Goal: Task Accomplishment & Management: Manage account settings

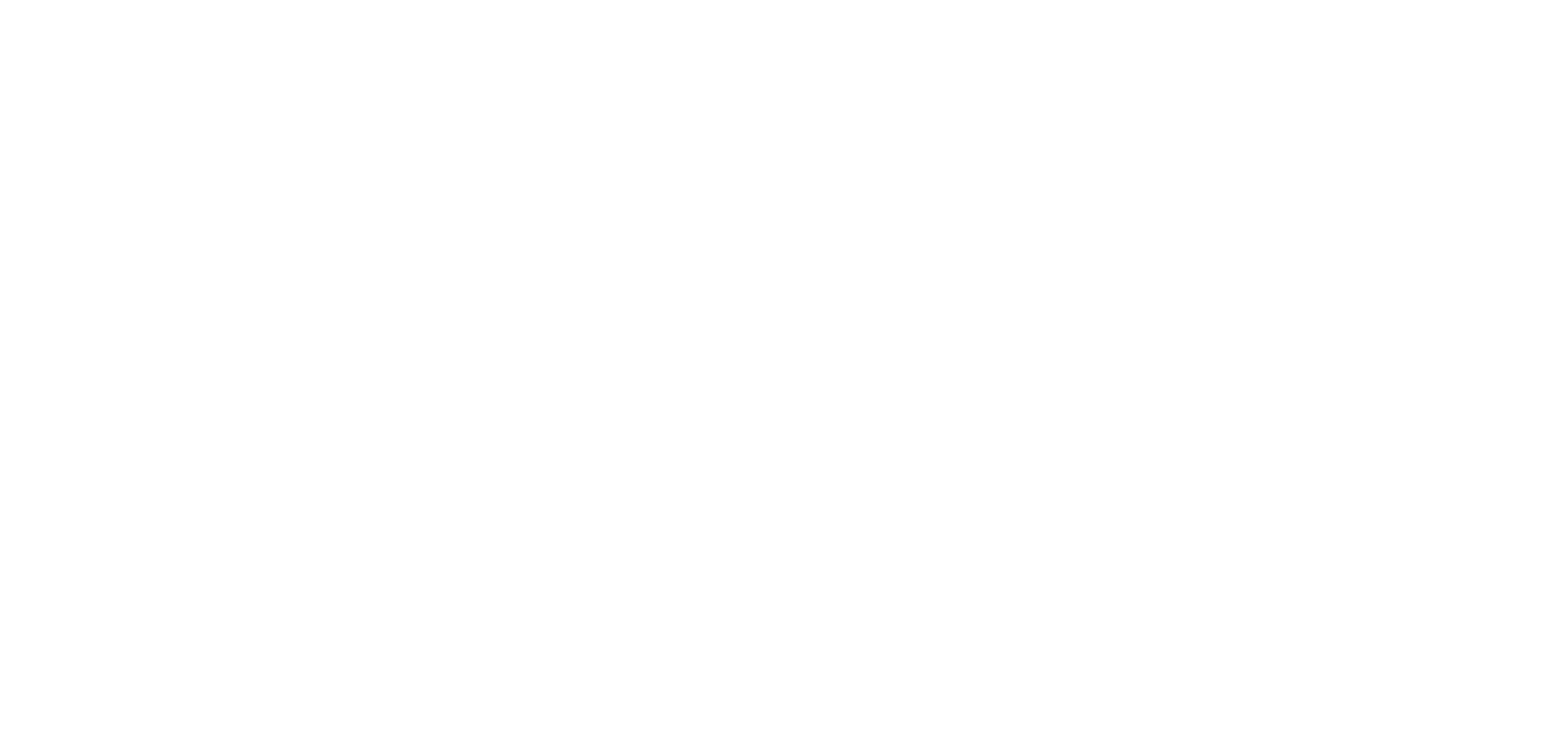
select select "2025"
select select "10"
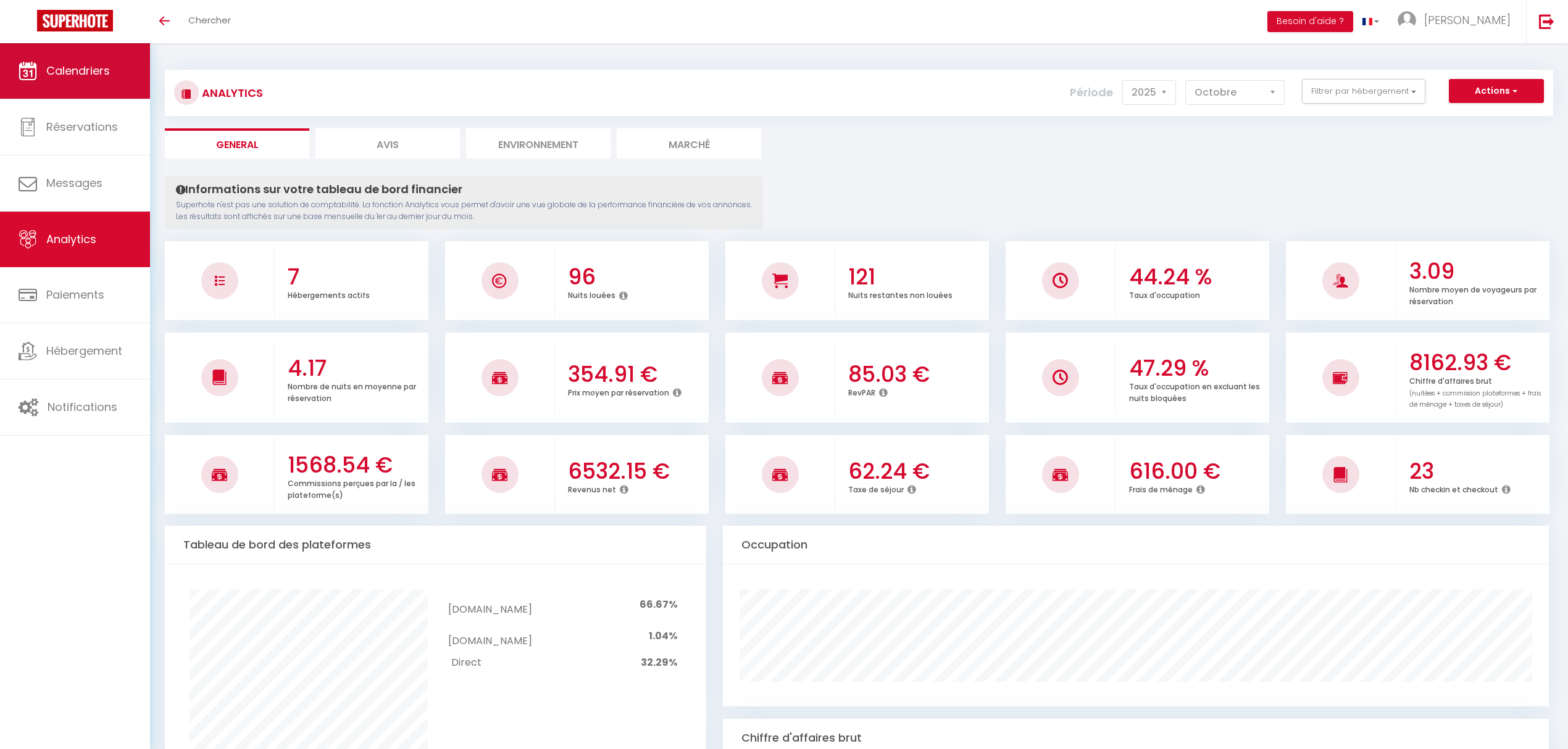
click at [83, 65] on span "Calendriers" at bounding box center [78, 71] width 64 height 15
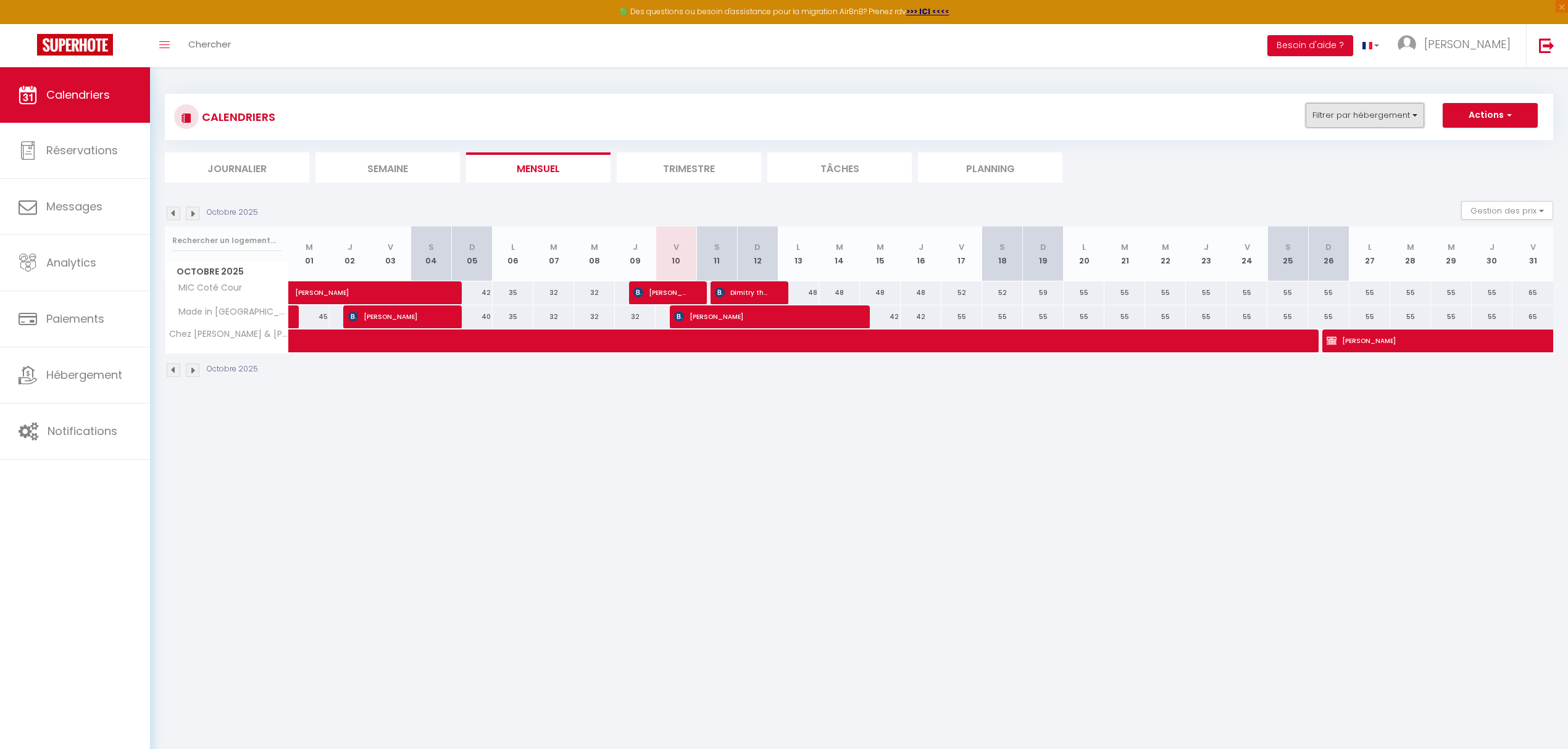
click at [1370, 106] on button "Filtrer par hébergement" at bounding box center [1365, 115] width 118 height 25
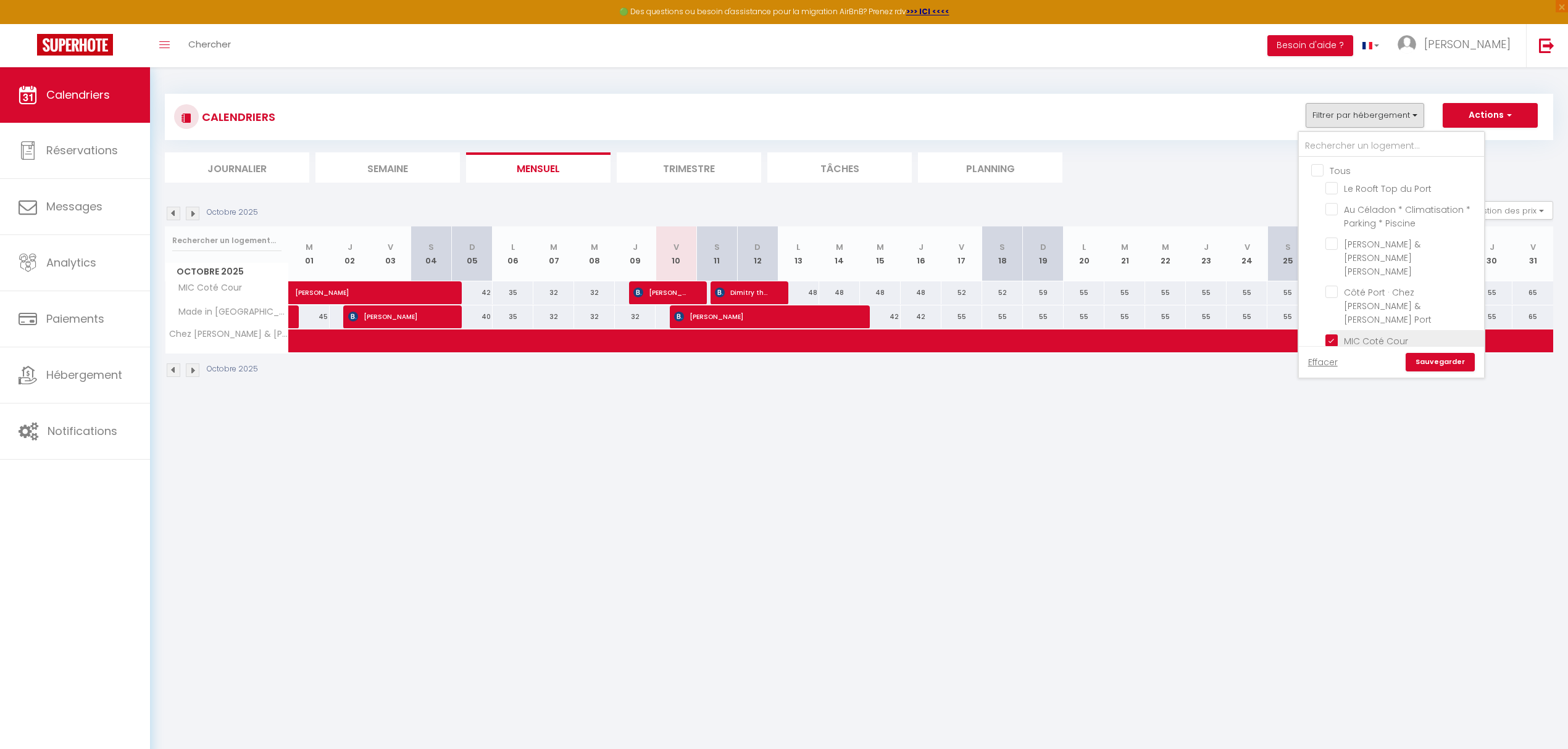
click at [1329, 333] on input "MIC Coté Cour" at bounding box center [1402, 340] width 154 height 12
checkbox input "false"
click at [1330, 356] on input "Made in [GEOGRAPHIC_DATA]" at bounding box center [1402, 362] width 154 height 12
checkbox input "false"
click at [1331, 242] on input "[PERSON_NAME] & [PERSON_NAME] [PERSON_NAME]" at bounding box center [1402, 244] width 154 height 12
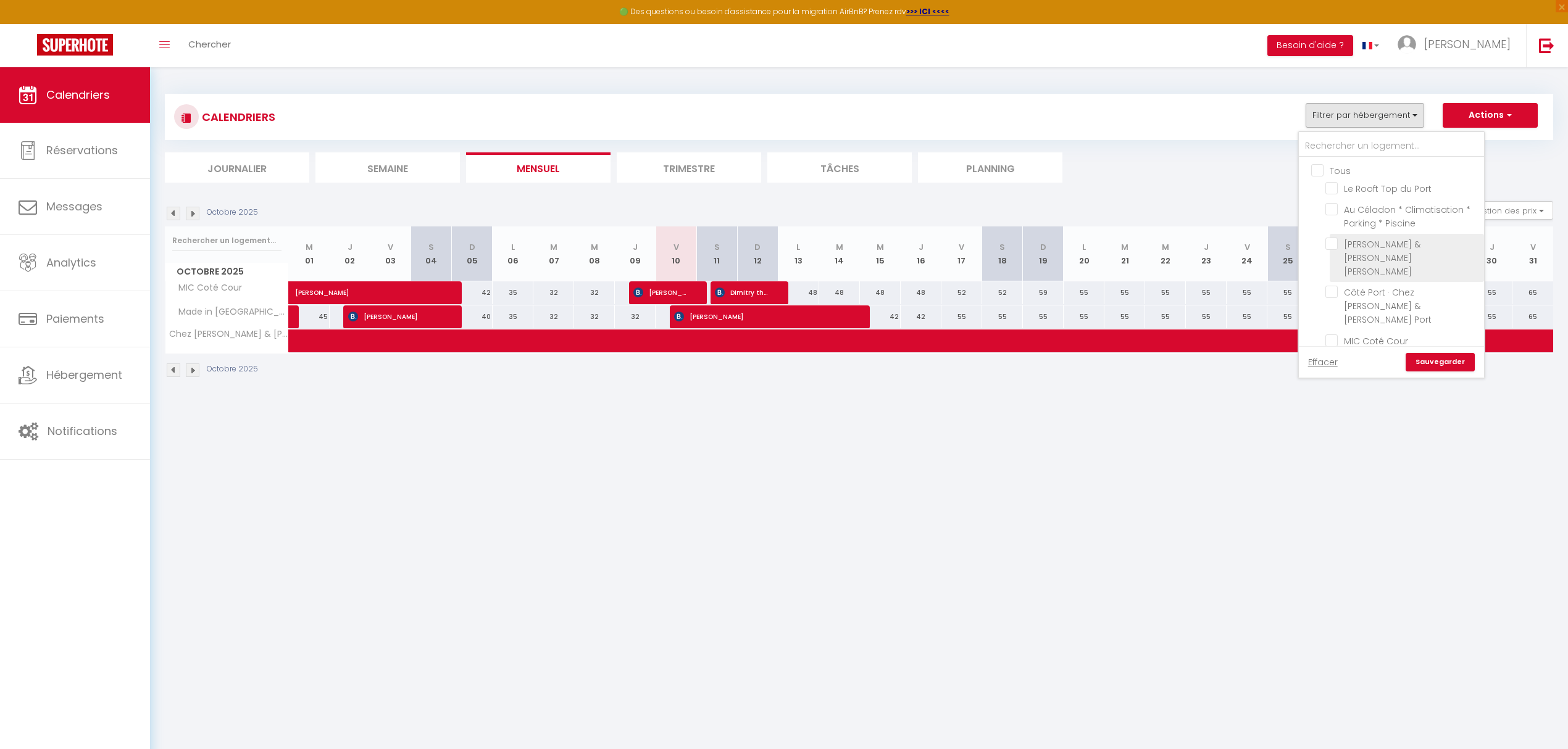
checkbox input "true"
checkbox input "false"
click at [1328, 286] on input "Côté Port · Chez [PERSON_NAME] & [PERSON_NAME] Port" at bounding box center [1402, 292] width 154 height 12
checkbox input "true"
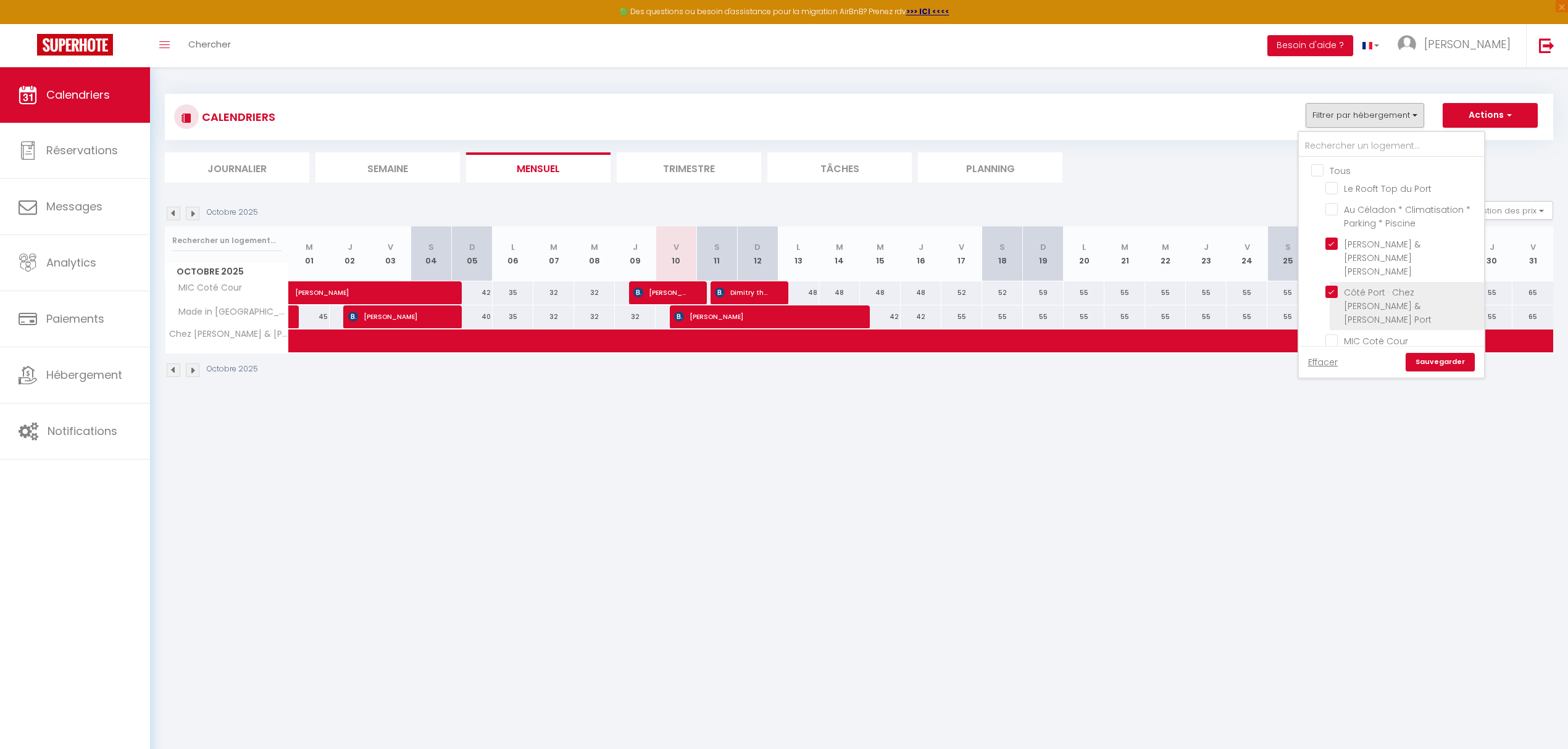
checkbox input "false"
click at [1430, 362] on link "Sauvegarder" at bounding box center [1440, 362] width 69 height 18
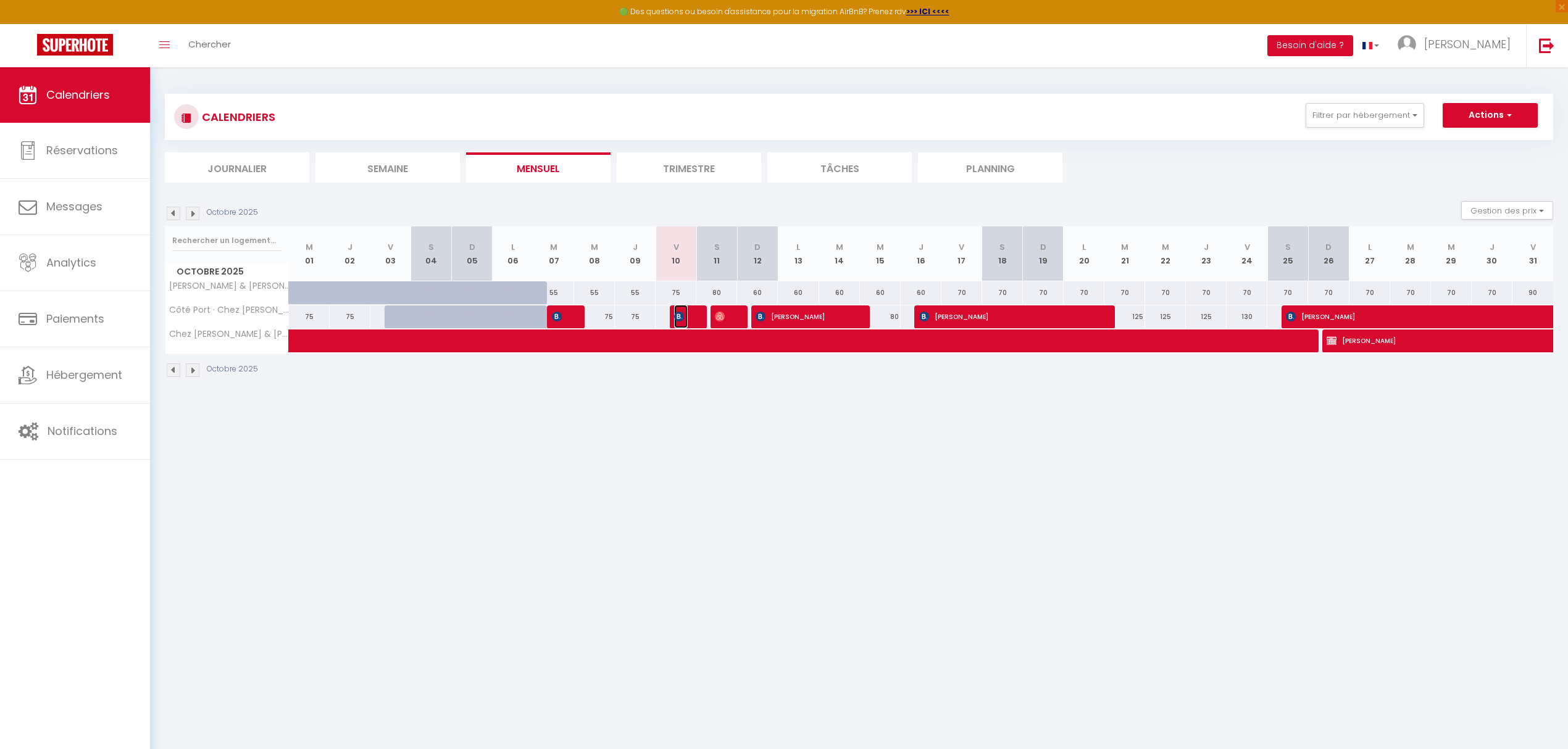
click at [686, 320] on span "[PERSON_NAME]" at bounding box center [681, 317] width 14 height 24
select select "OK"
select select "0"
select select "1"
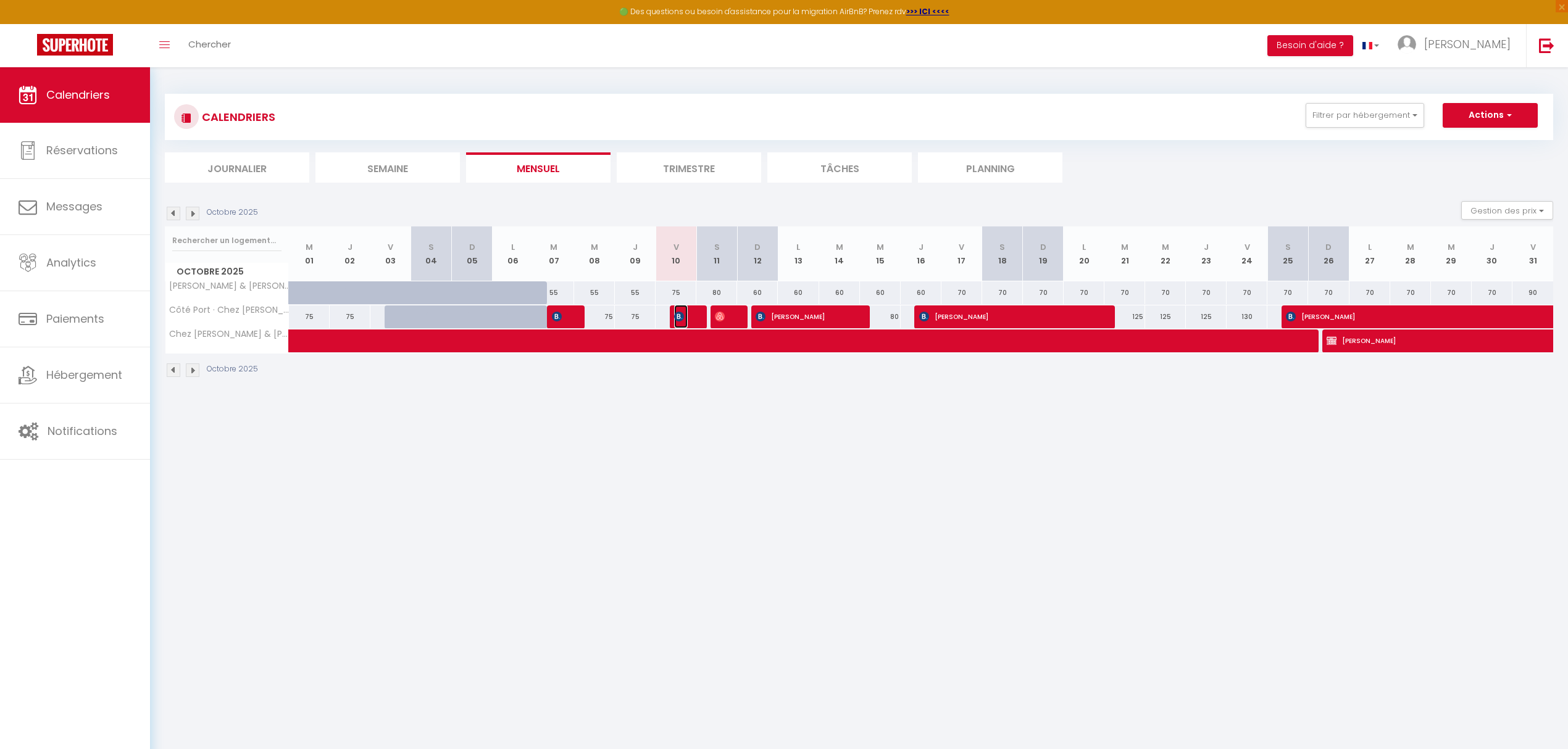
select select "1"
select select
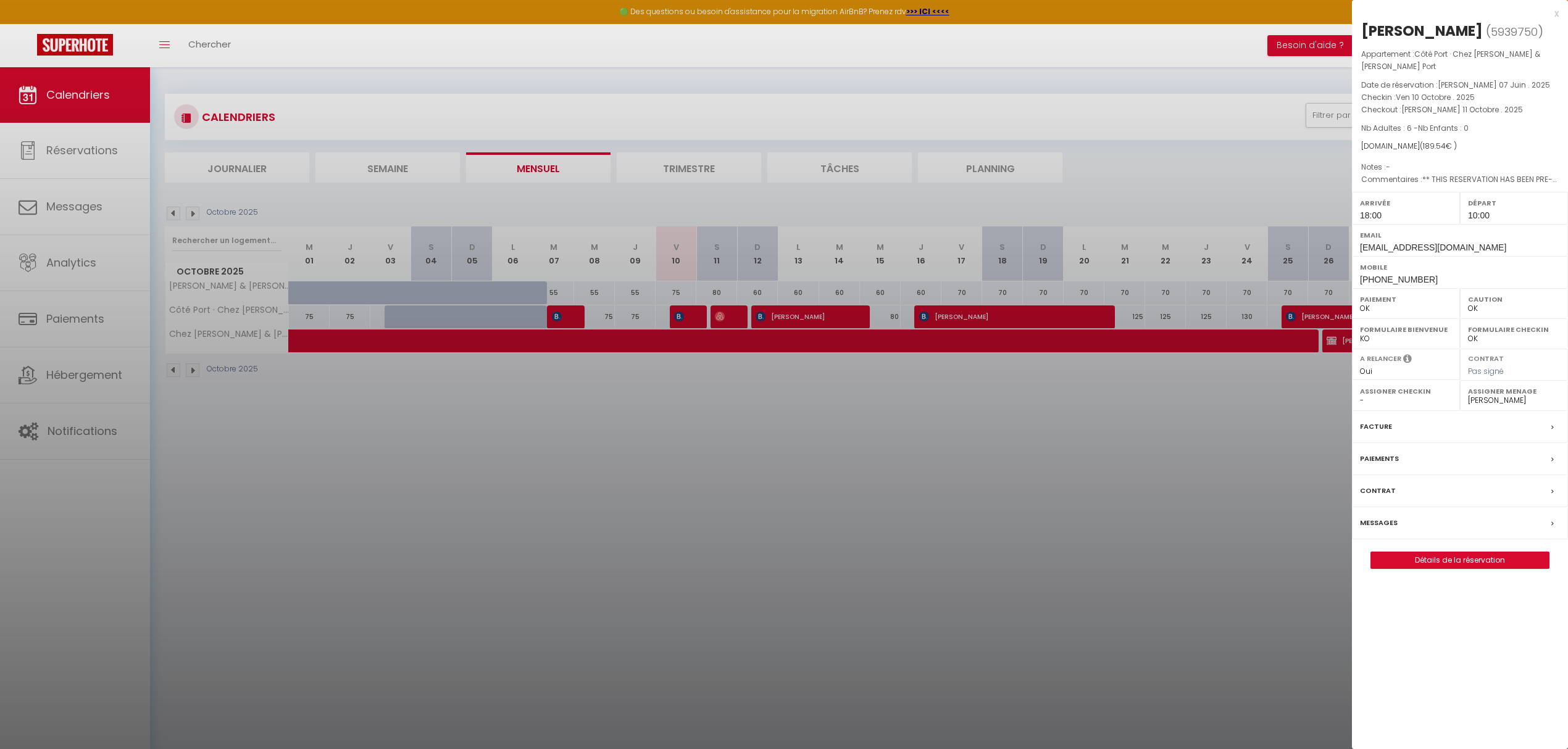
click at [723, 319] on div at bounding box center [784, 374] width 1568 height 749
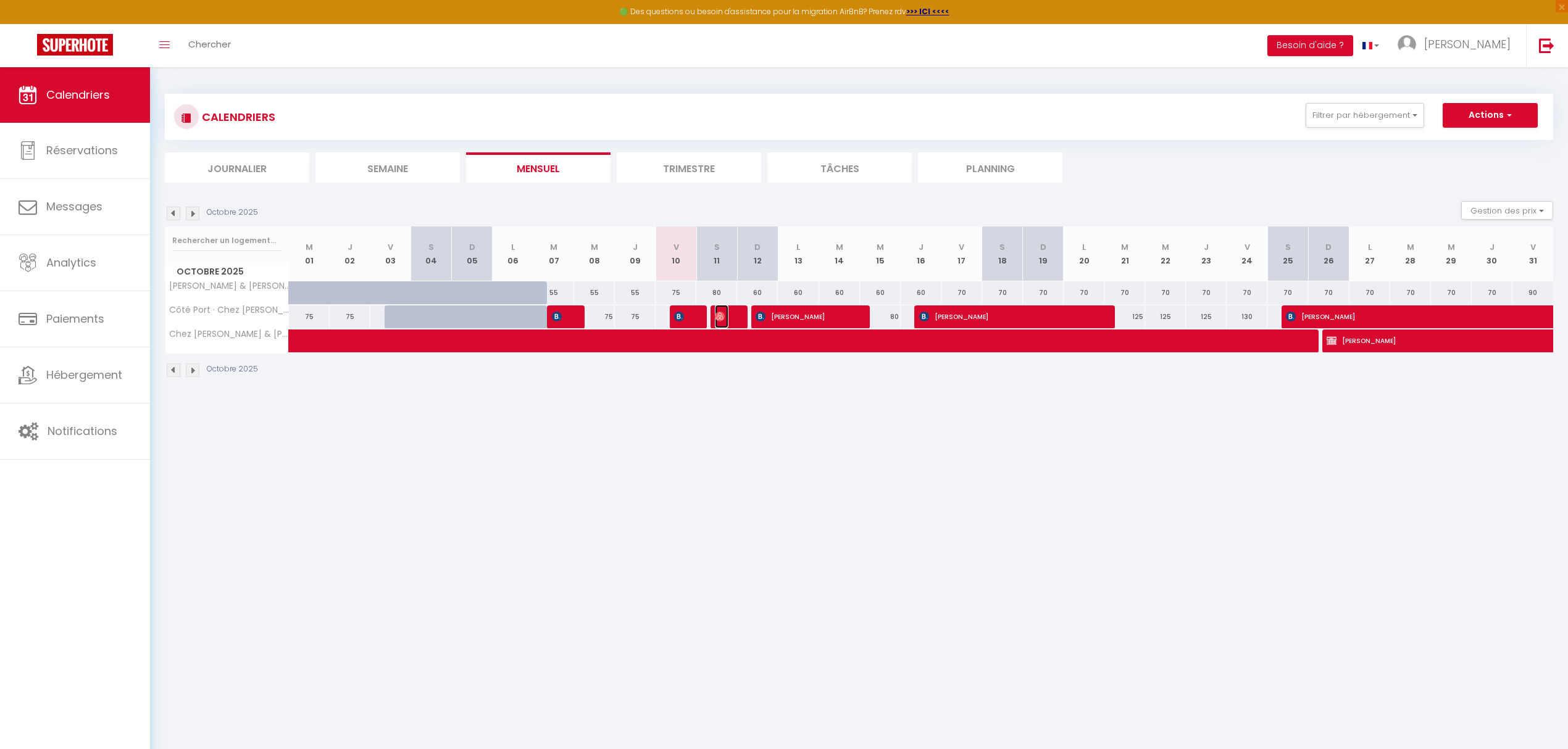
click at [723, 319] on img at bounding box center [719, 317] width 10 height 10
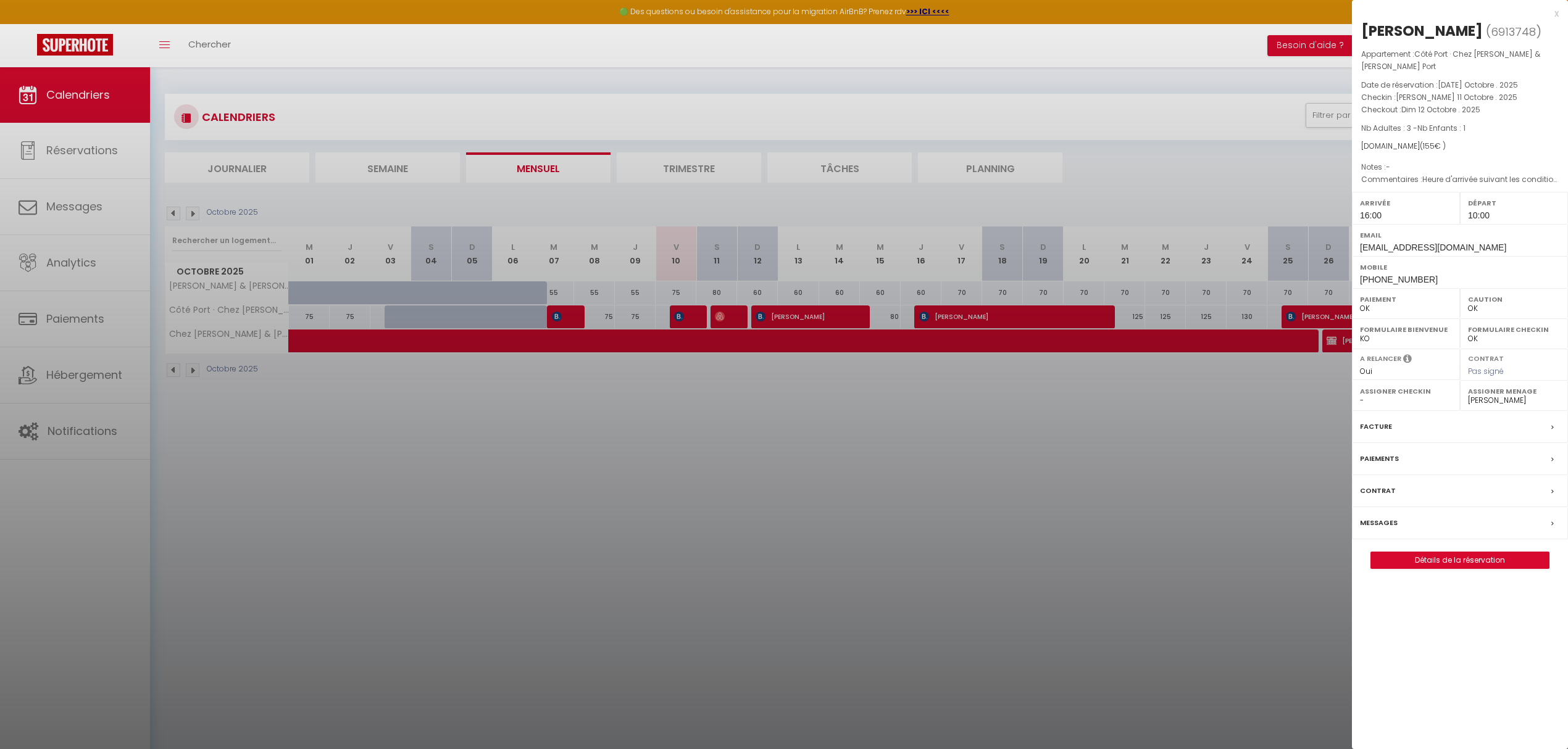
click at [822, 307] on div at bounding box center [784, 374] width 1568 height 749
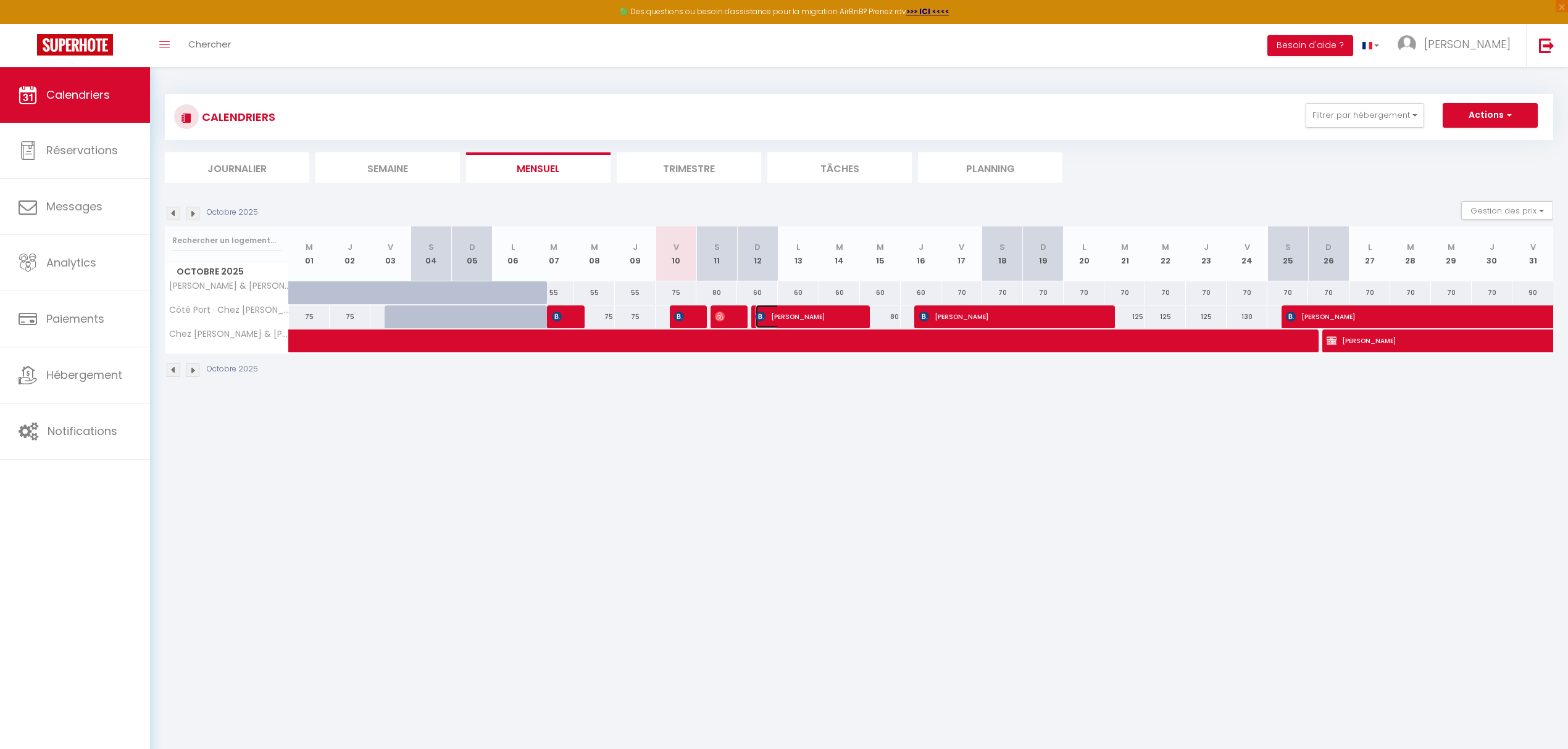
click at [820, 313] on span "[PERSON_NAME]" at bounding box center [803, 317] width 95 height 24
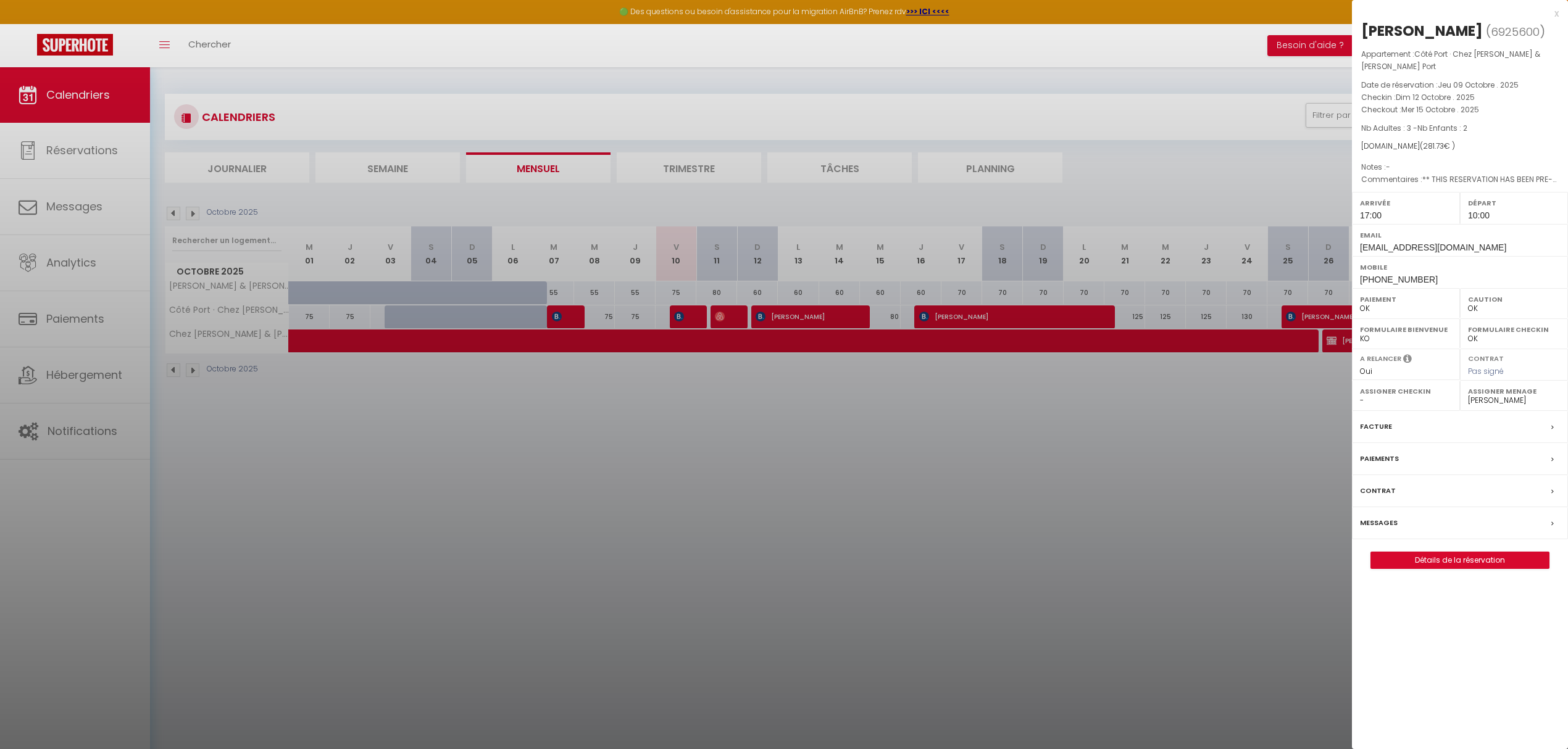
click at [1507, 401] on select "- [PERSON_NAME] [PERSON_NAME] [PERSON_NAME] [PERSON_NAME] [PERSON_NAME] [PERSON…" at bounding box center [1514, 400] width 92 height 11
click at [1482, 401] on select "- [PERSON_NAME] [PERSON_NAME] [PERSON_NAME] [PERSON_NAME] [PERSON_NAME] [PERSON…" at bounding box center [1514, 400] width 92 height 11
click at [1468, 396] on select "- [PERSON_NAME] [PERSON_NAME] [PERSON_NAME] [PERSON_NAME] [PERSON_NAME] [PERSON…" at bounding box center [1514, 400] width 92 height 11
click at [962, 315] on div at bounding box center [784, 374] width 1568 height 749
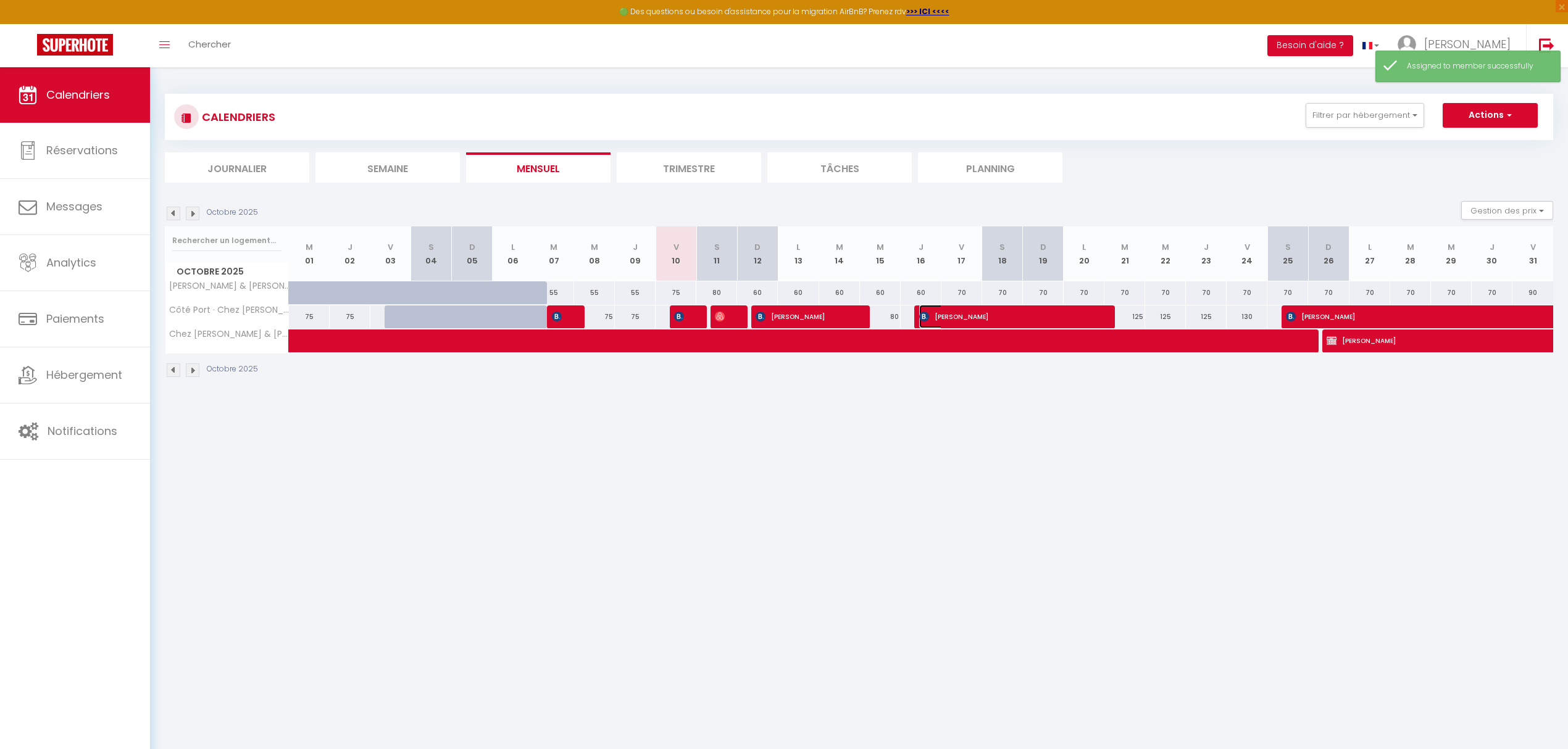
click at [957, 316] on span "[PERSON_NAME]" at bounding box center [1008, 317] width 177 height 24
select select "45135"
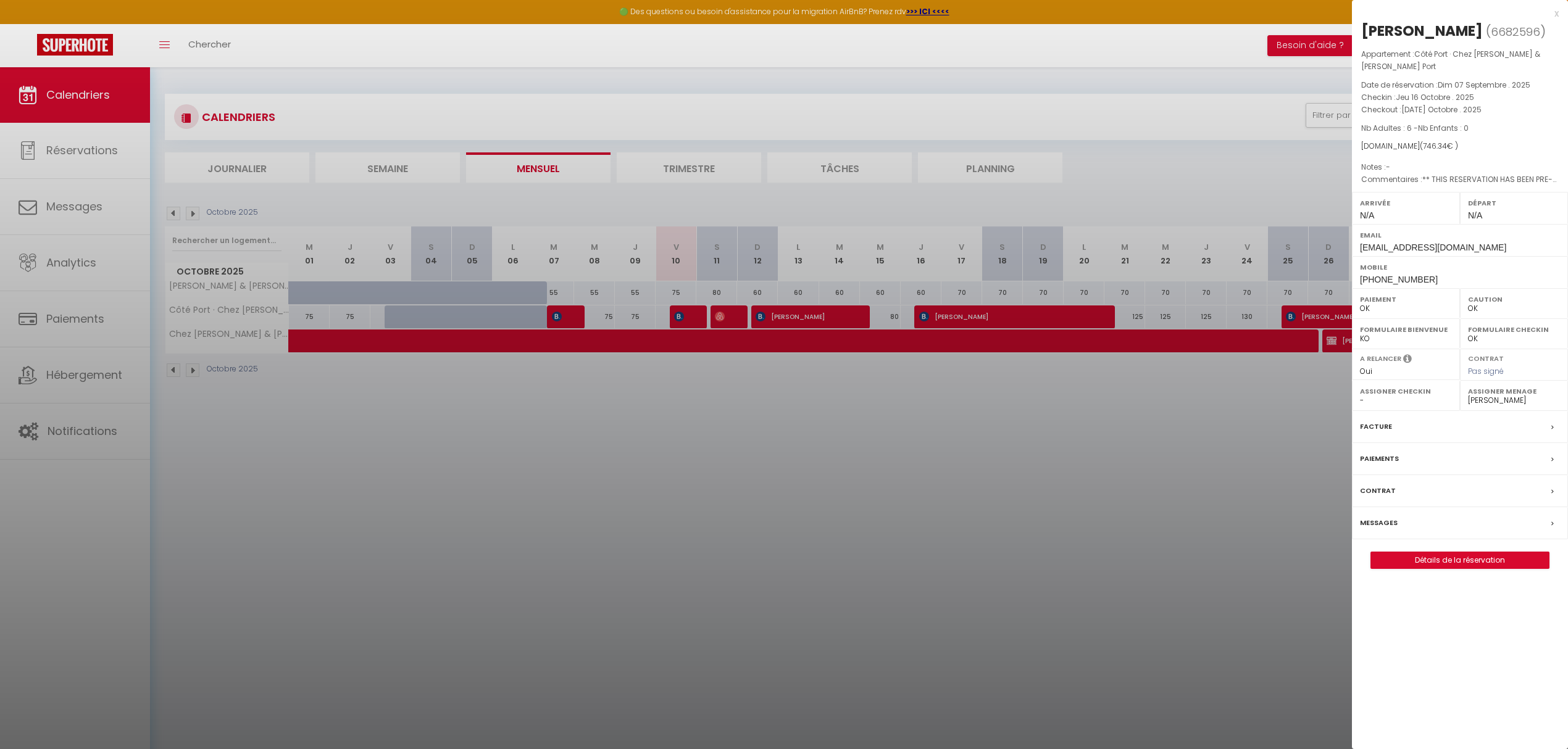
click at [1302, 324] on div at bounding box center [784, 374] width 1568 height 749
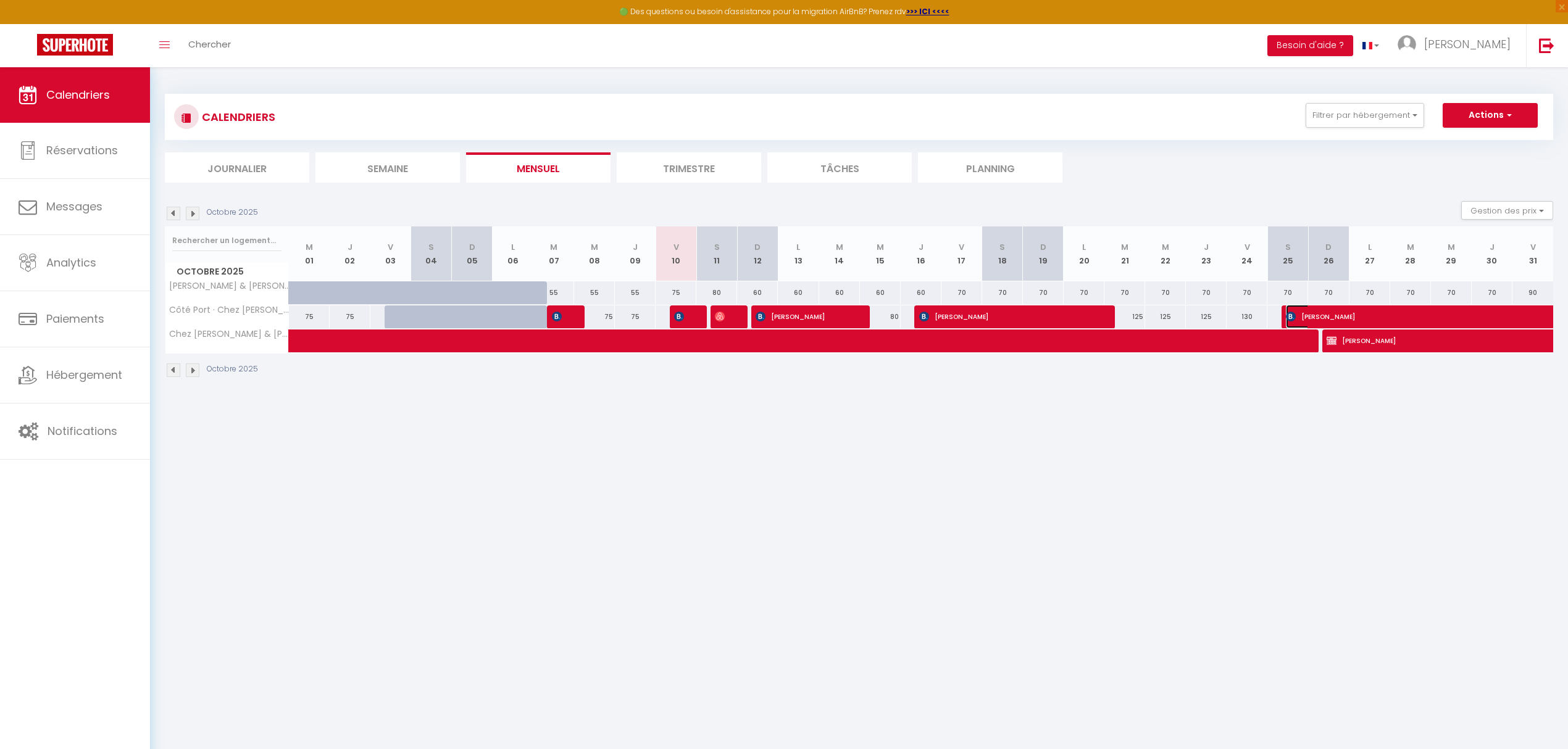
click at [1303, 317] on span "[PERSON_NAME]" at bounding box center [1385, 317] width 199 height 24
select select "1"
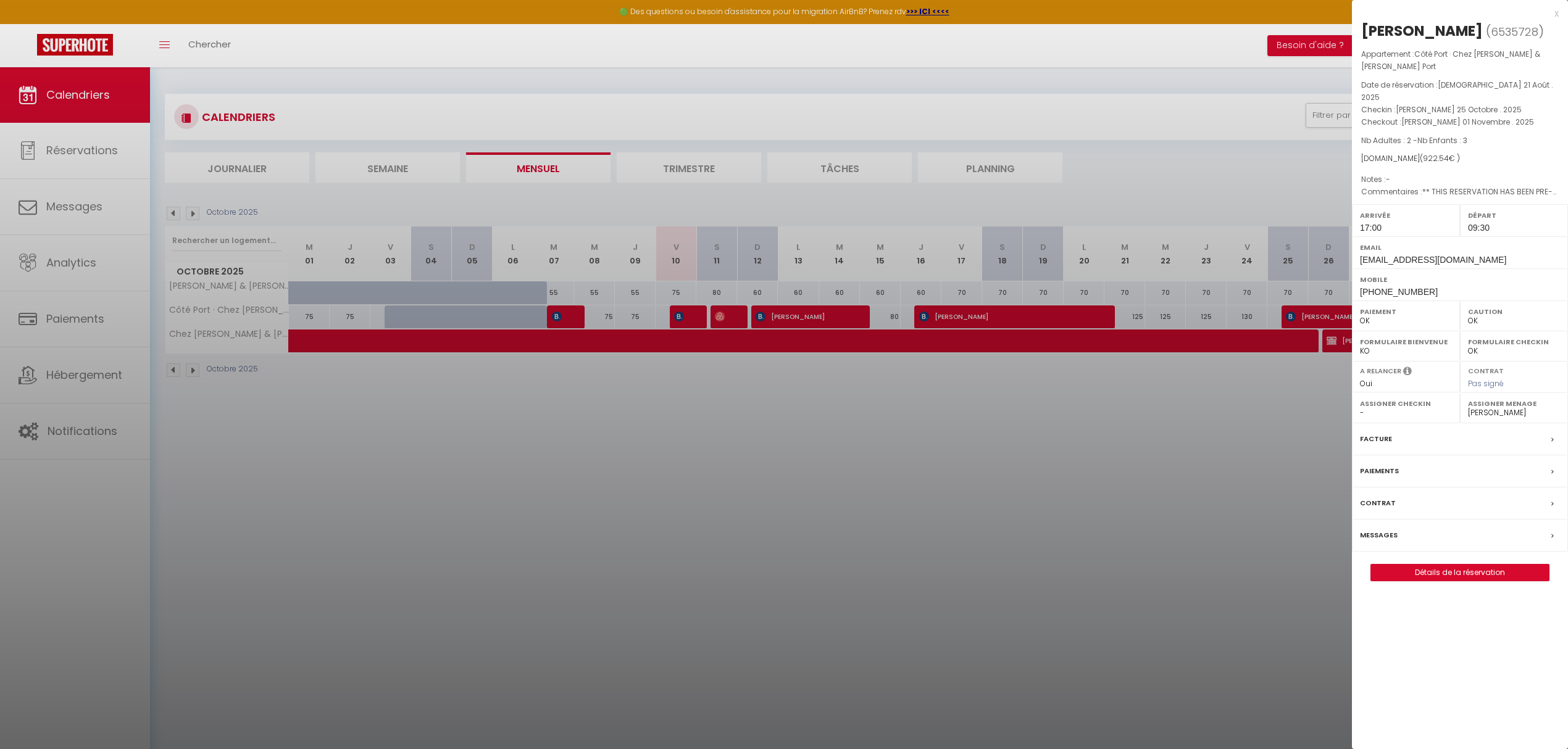
click at [1210, 459] on div at bounding box center [784, 374] width 1568 height 749
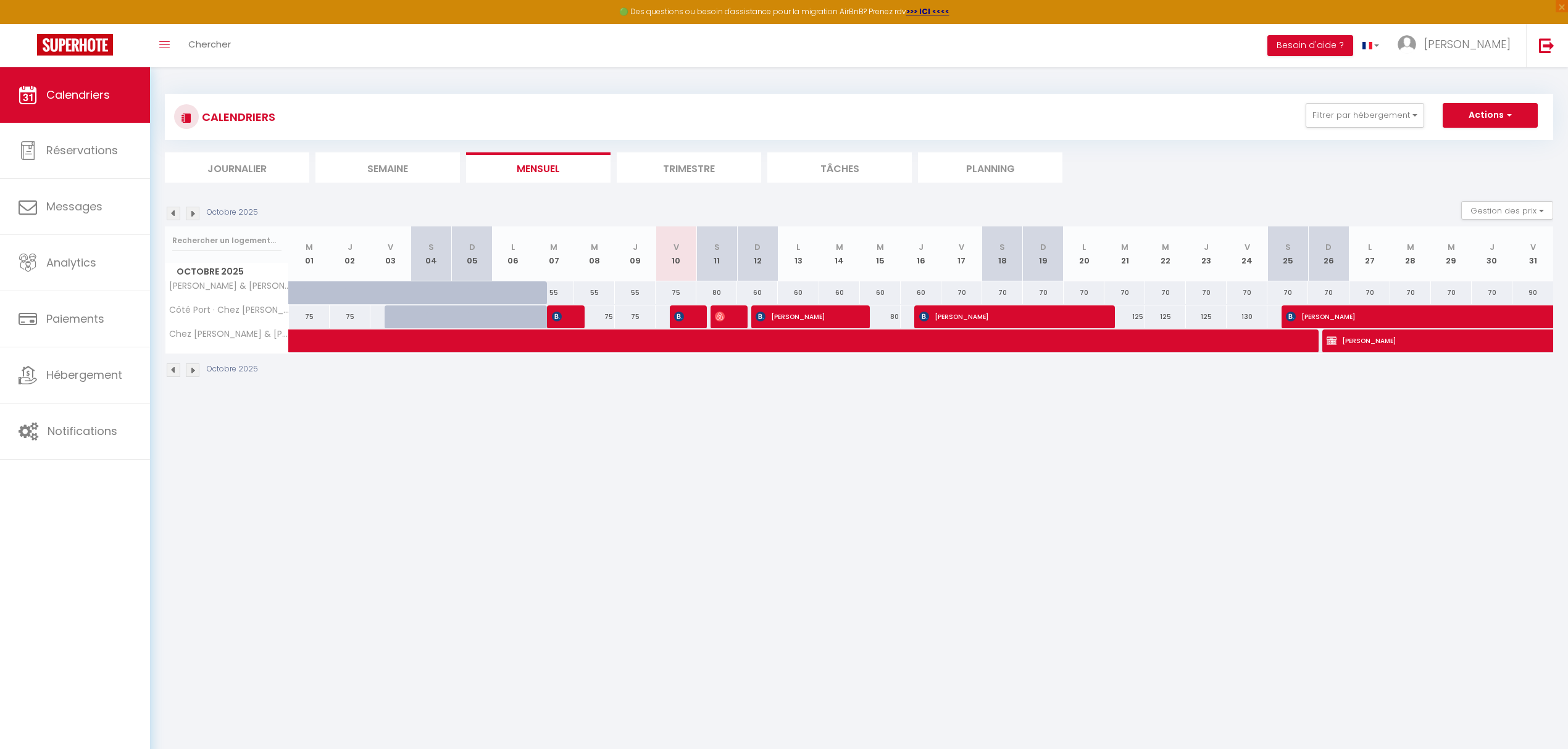
click at [193, 213] on img at bounding box center [193, 214] width 14 height 14
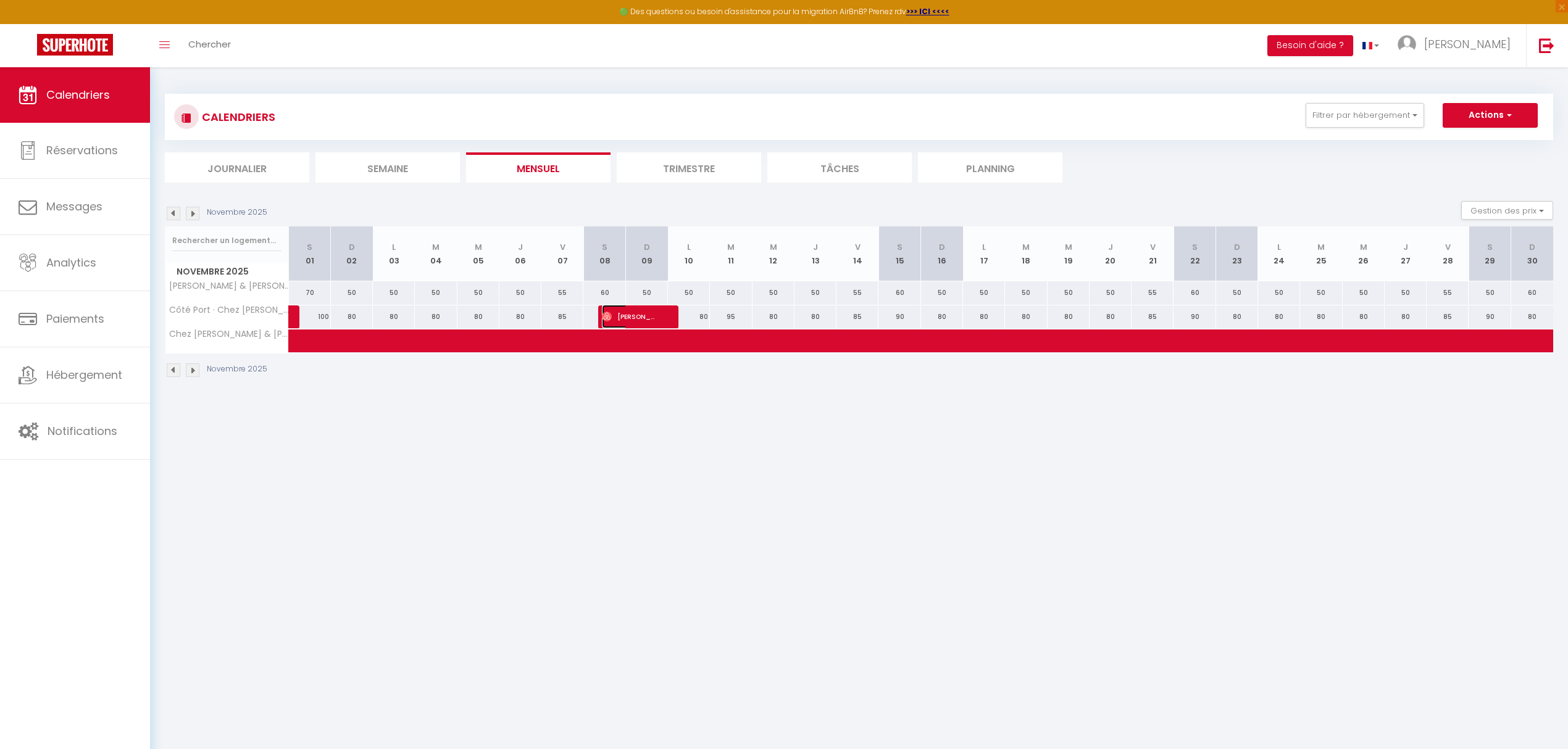
click at [638, 323] on span "[PERSON_NAME]" at bounding box center [630, 317] width 56 height 24
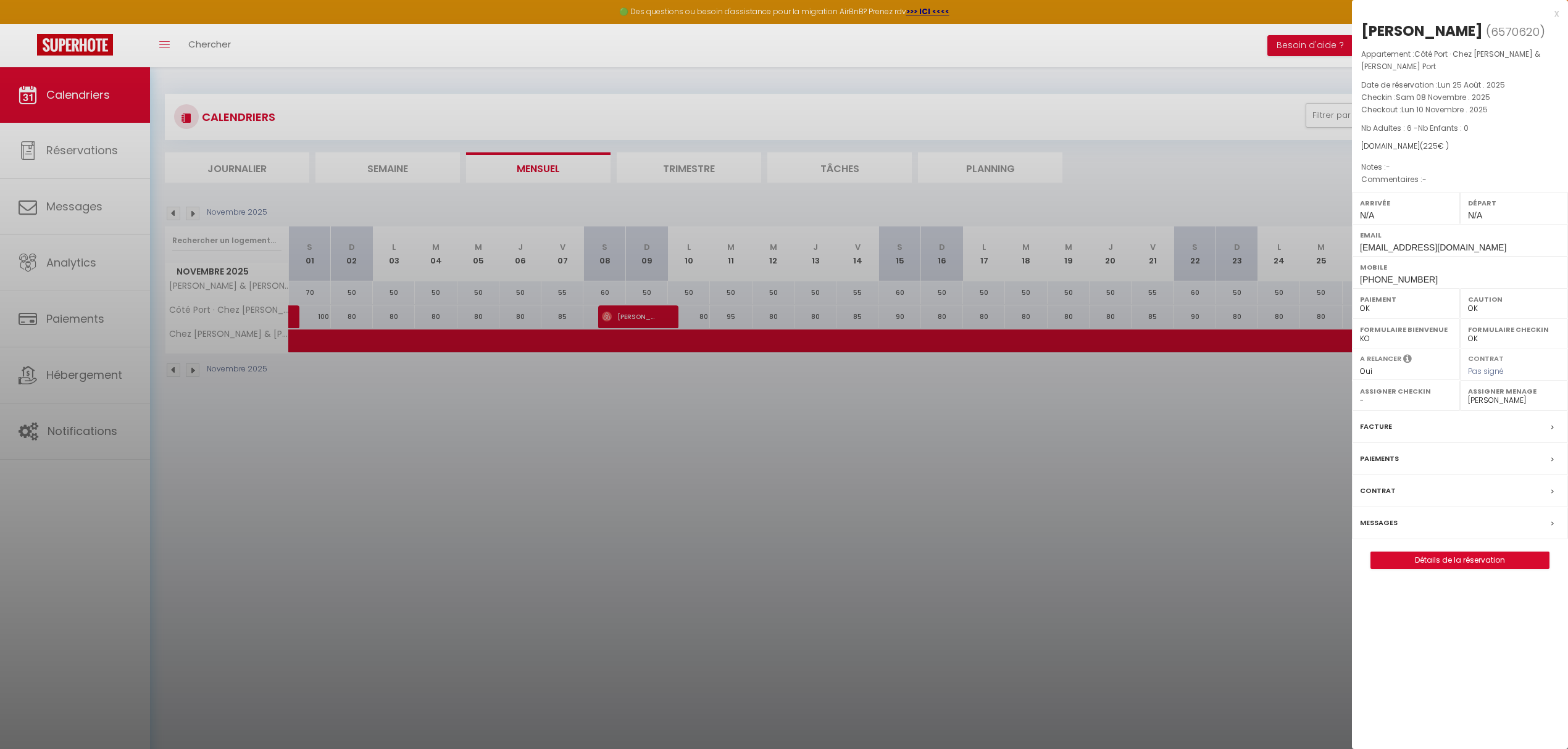
click at [198, 208] on div at bounding box center [784, 374] width 1568 height 749
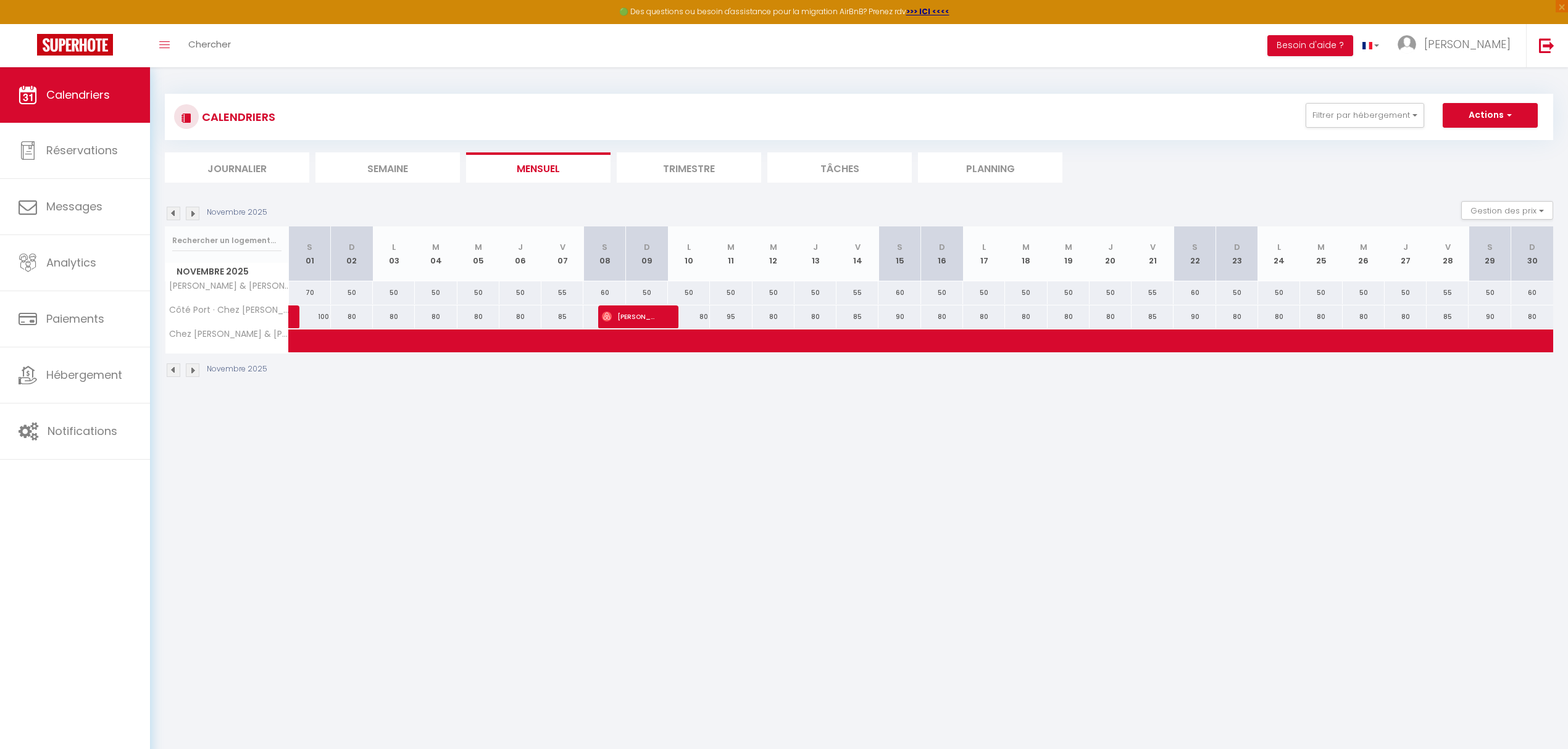
click at [194, 212] on img at bounding box center [193, 214] width 14 height 14
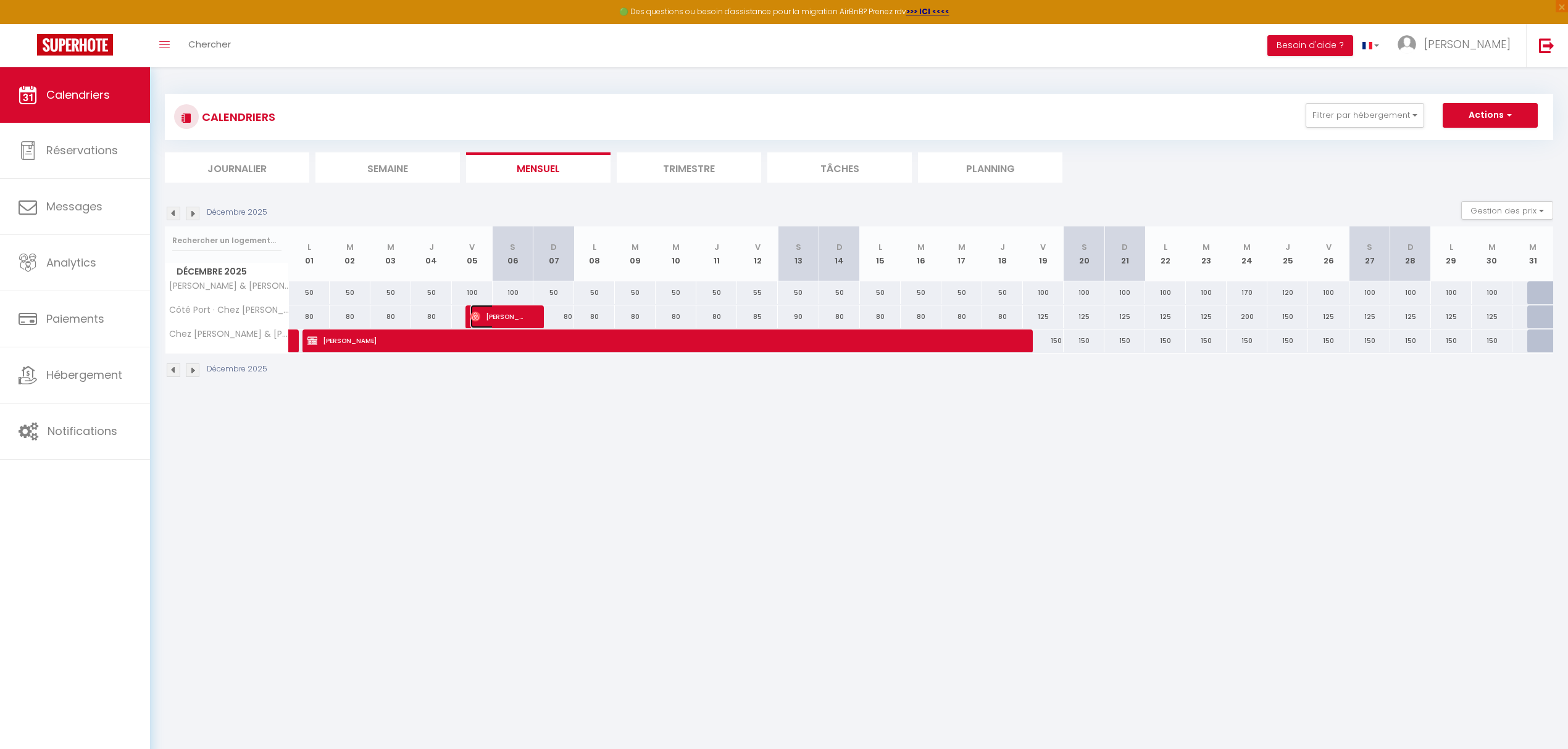
click at [509, 320] on span "[PERSON_NAME]" at bounding box center [497, 317] width 55 height 24
select select "53415"
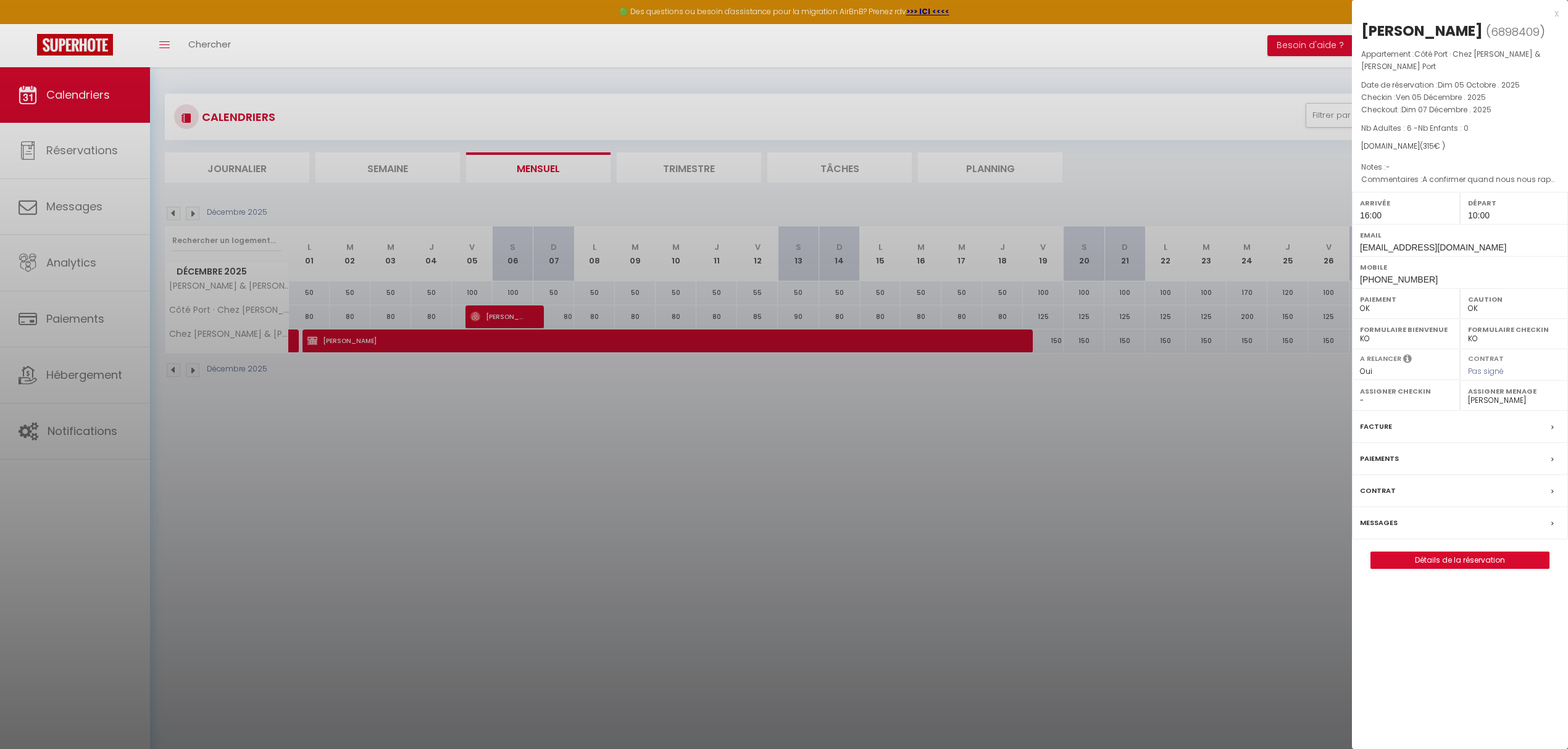
click at [466, 513] on div at bounding box center [784, 374] width 1568 height 749
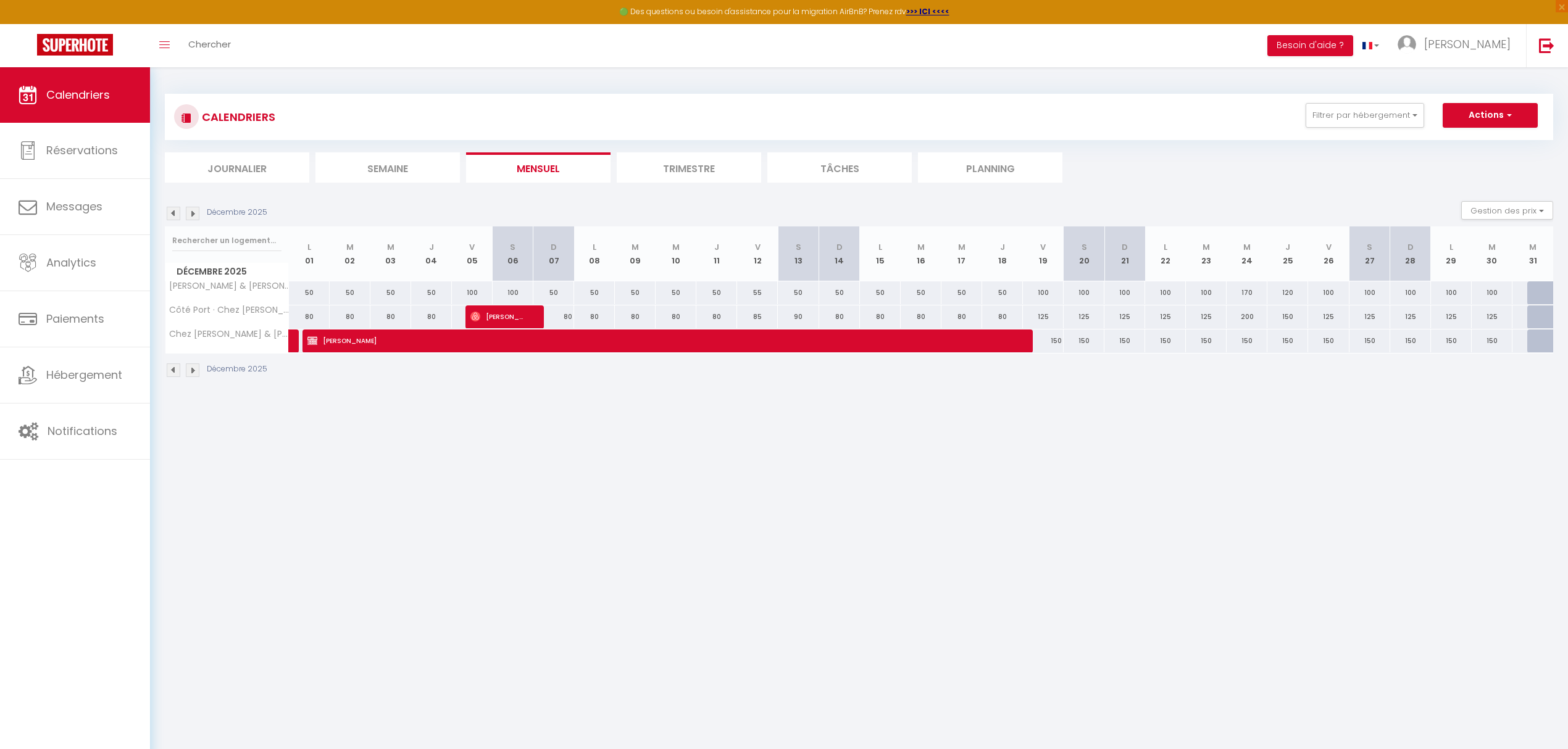
click at [171, 210] on img at bounding box center [174, 214] width 14 height 14
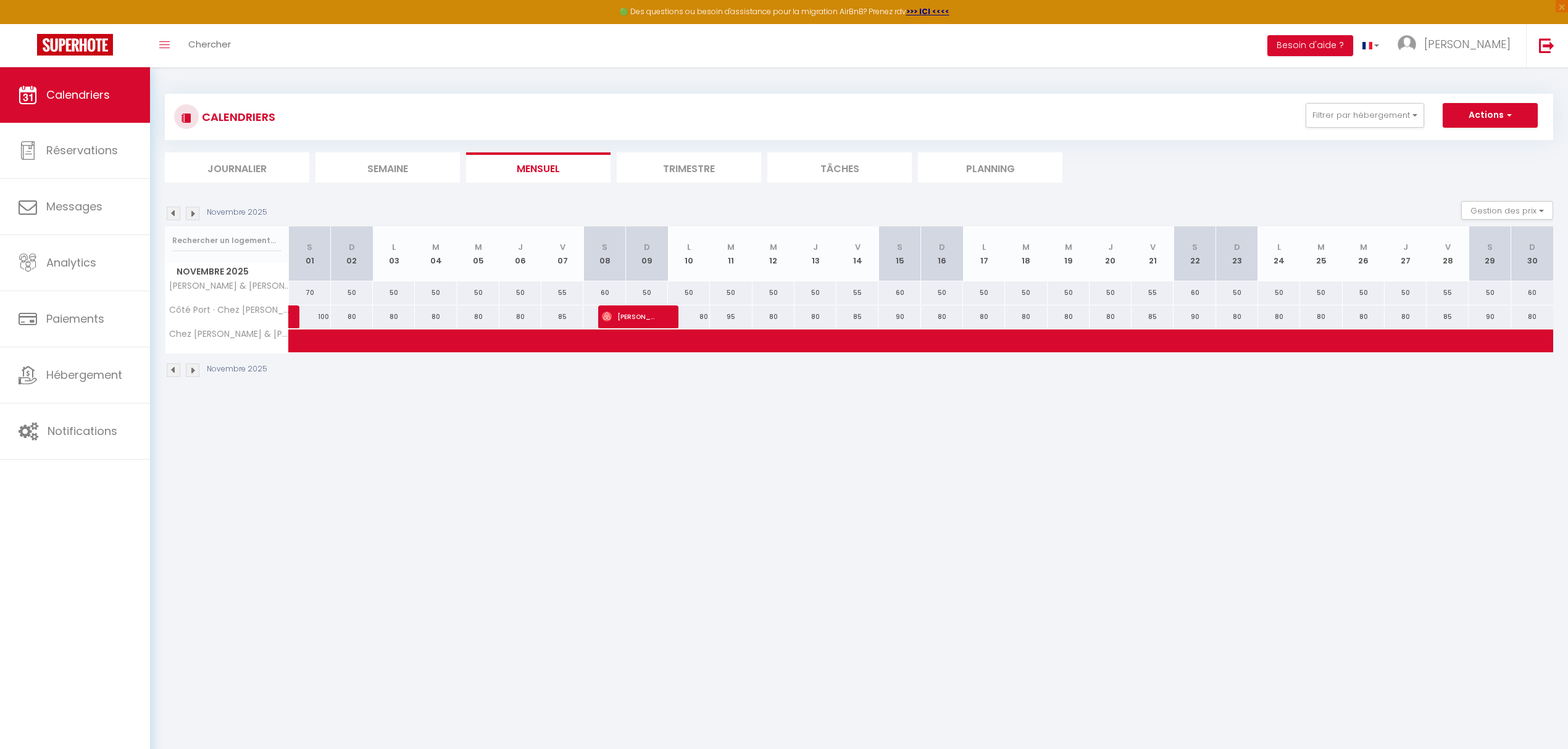
click at [171, 210] on img at bounding box center [174, 214] width 14 height 14
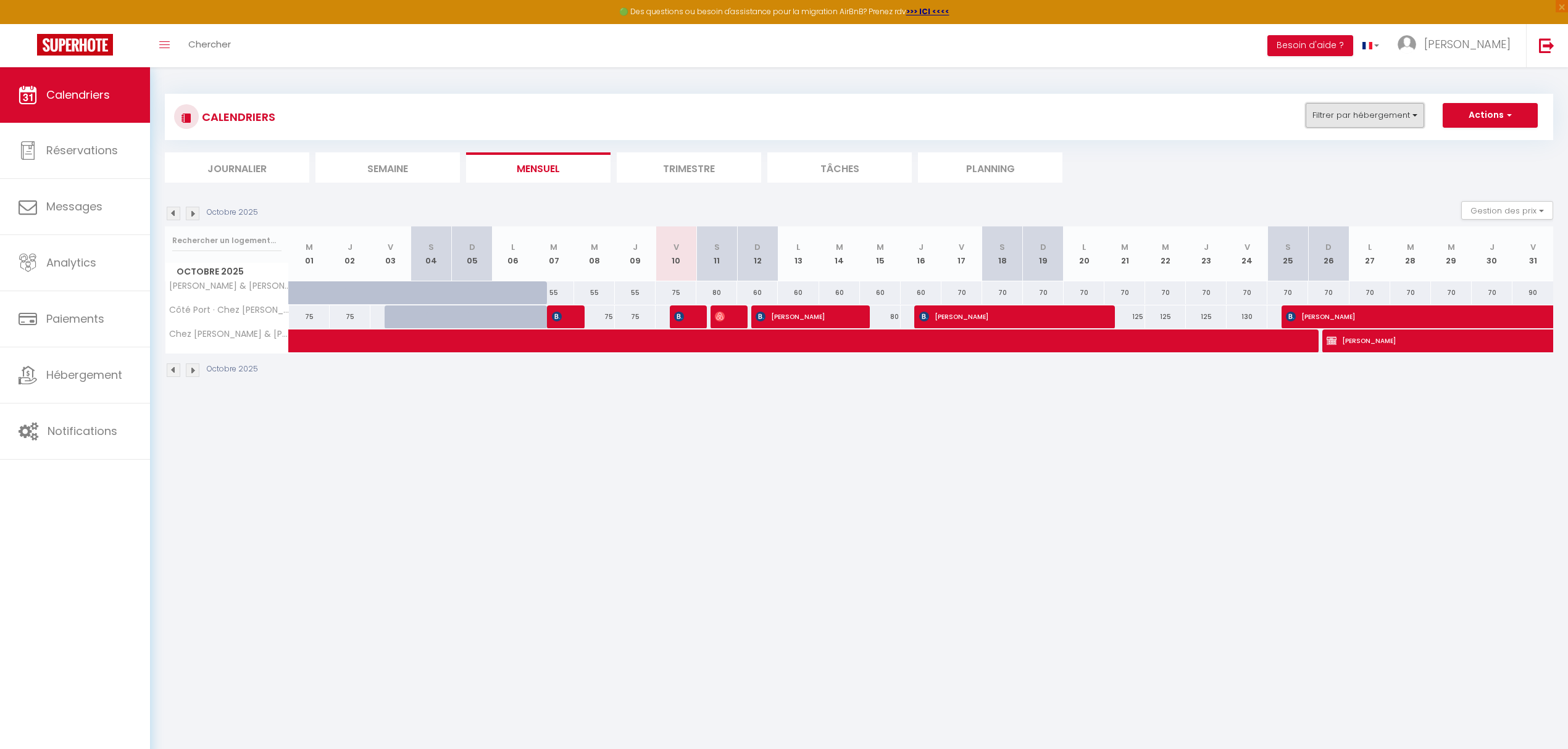
click at [1397, 119] on button "Filtrer par hébergement" at bounding box center [1365, 115] width 118 height 25
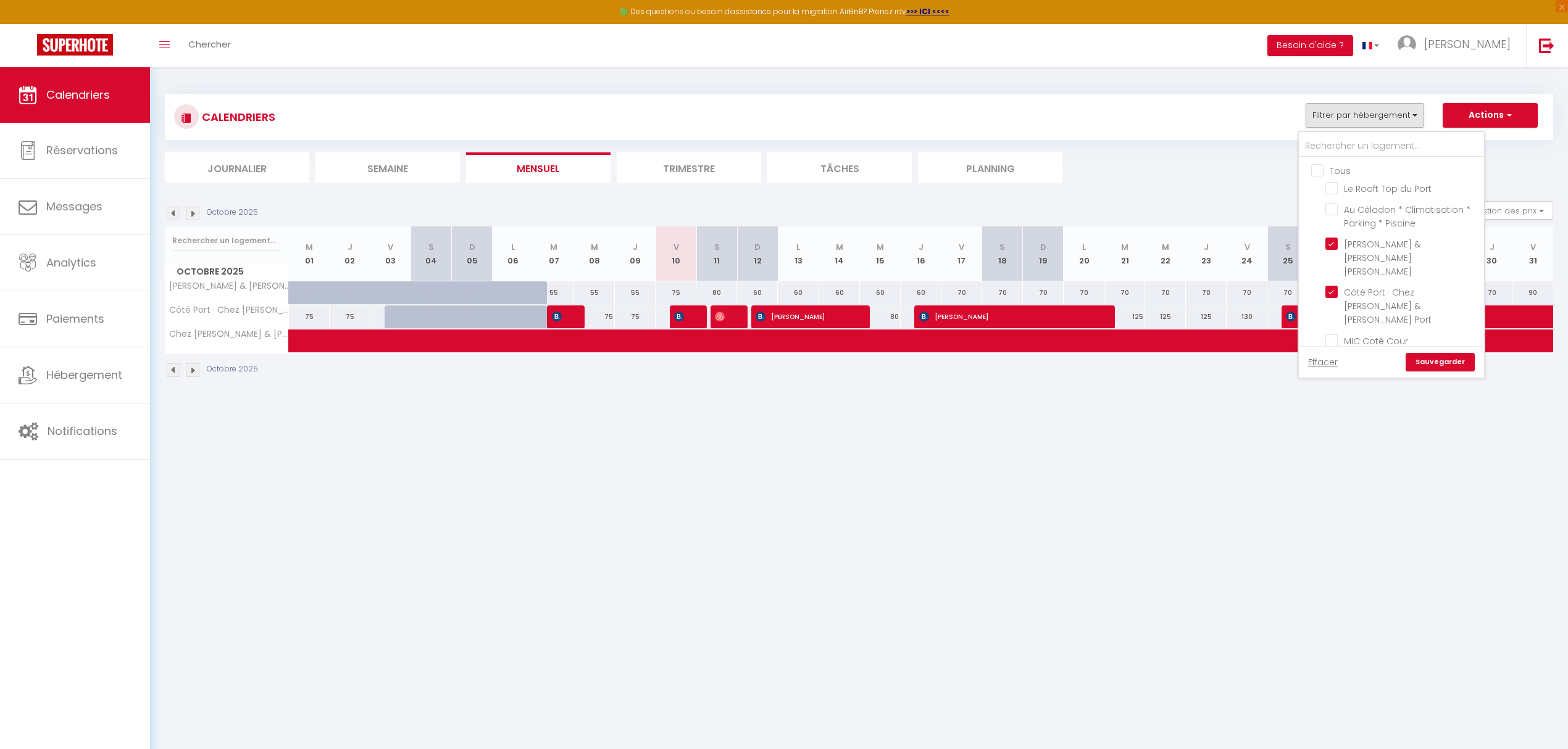
click at [1318, 174] on input "Tous" at bounding box center [1404, 170] width 185 height 12
checkbox input "true"
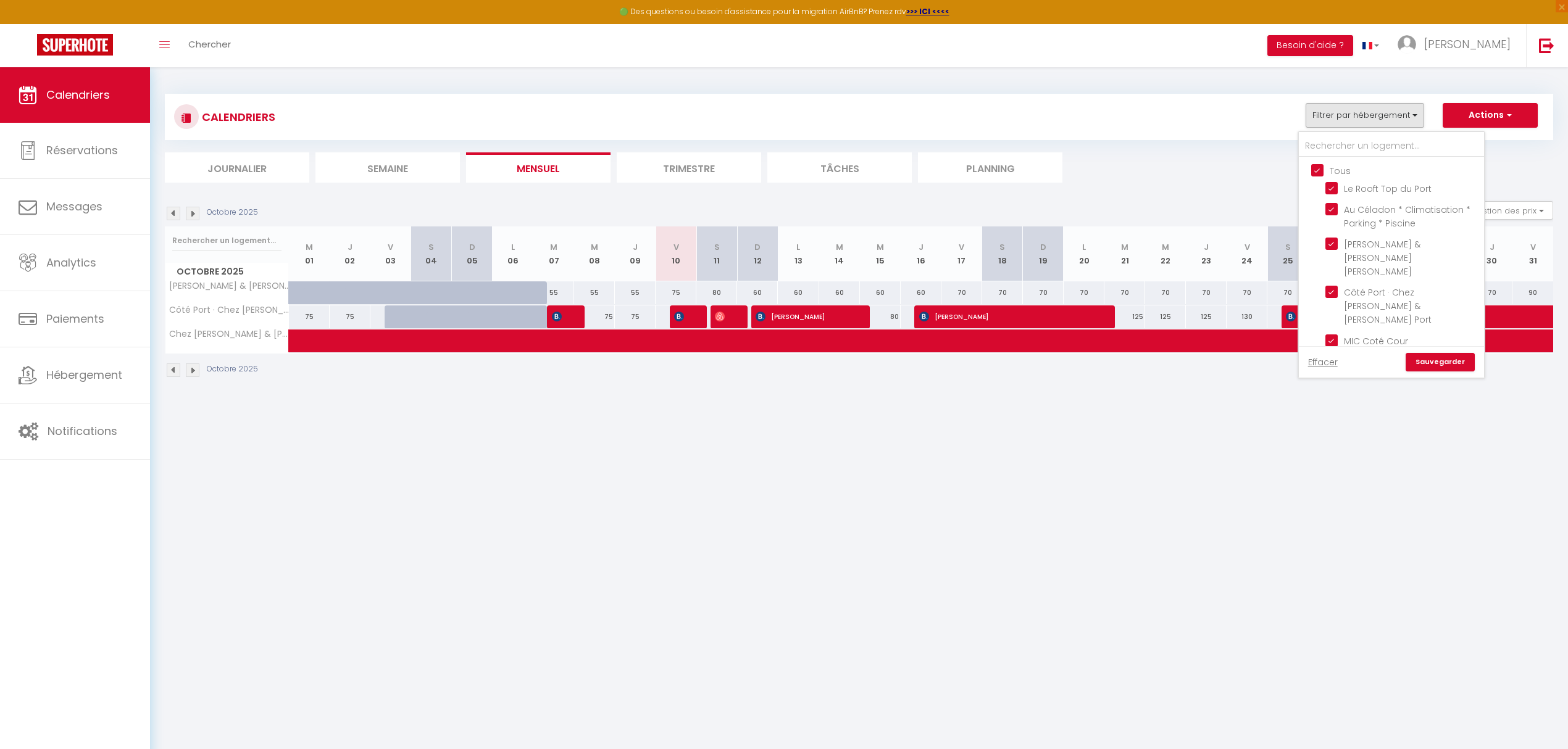
checkbox input "true"
click at [1434, 364] on link "Sauvegarder" at bounding box center [1440, 362] width 69 height 18
